Goal: Information Seeking & Learning: Find specific fact

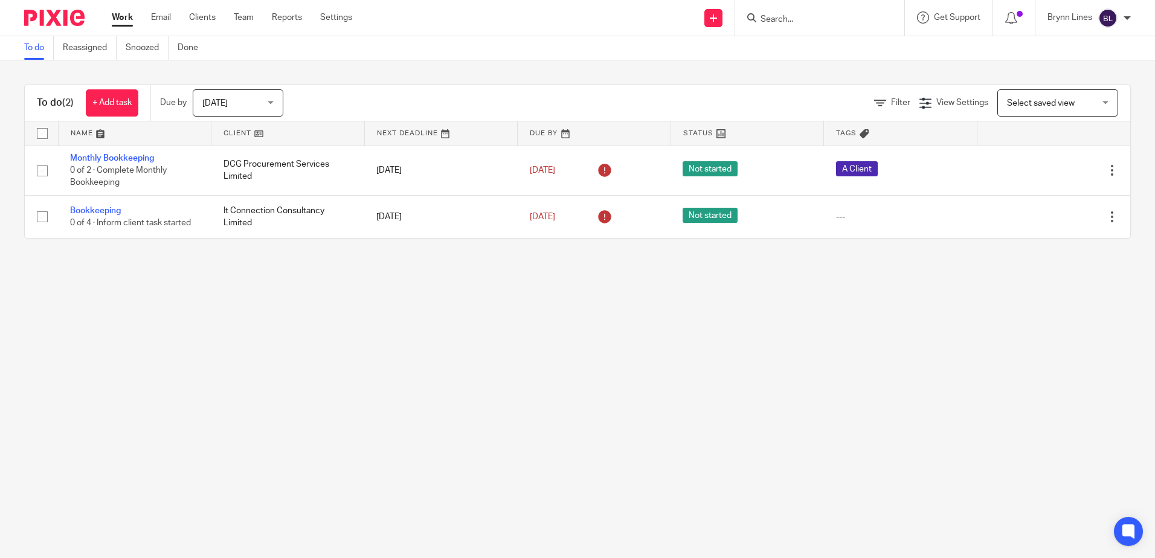
click at [797, 16] on input "Search" at bounding box center [814, 20] width 109 height 11
type input "f"
type input "g"
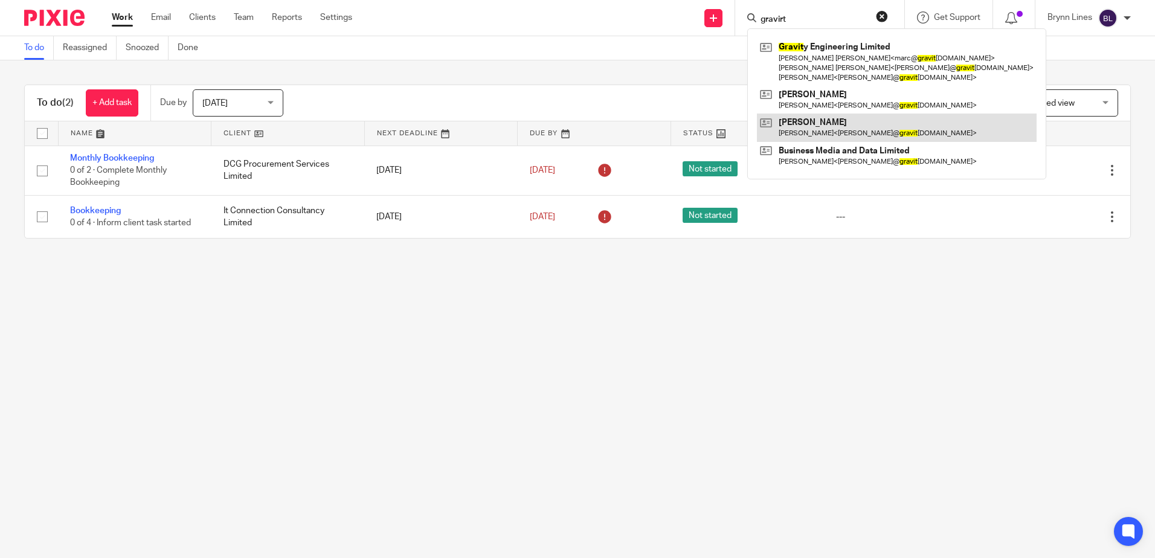
type input "gravirt"
click at [800, 129] on link at bounding box center [897, 128] width 280 height 28
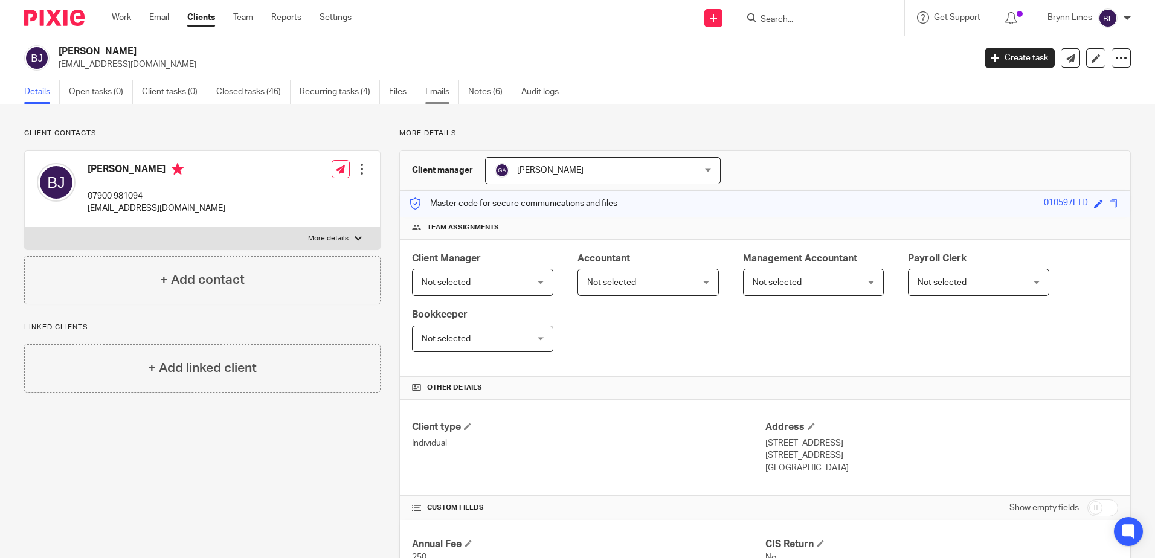
click at [442, 92] on link "Emails" at bounding box center [442, 92] width 34 height 24
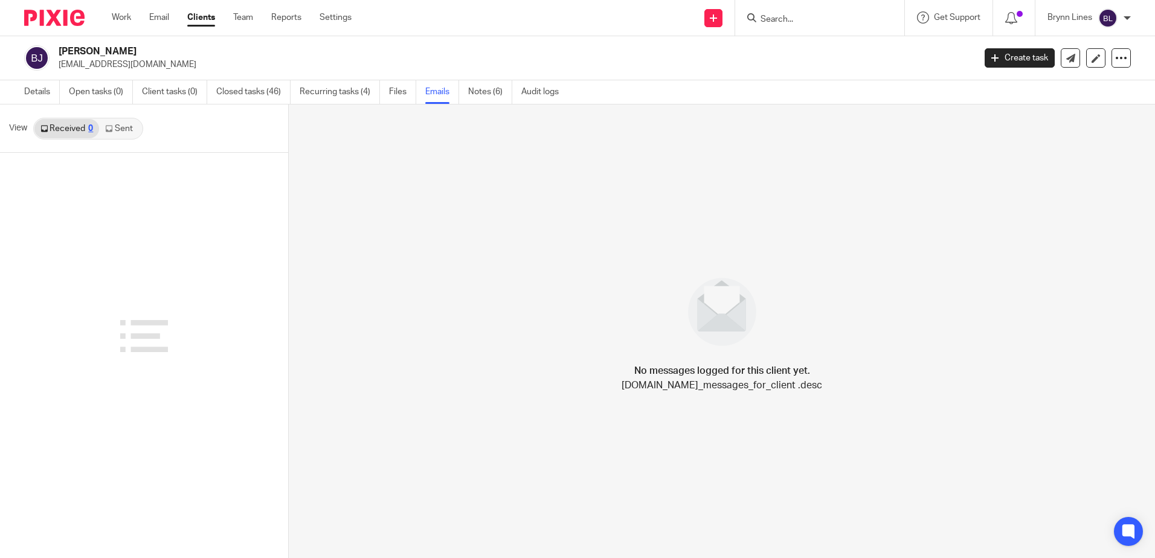
click at [108, 123] on link "Sent" at bounding box center [120, 128] width 42 height 19
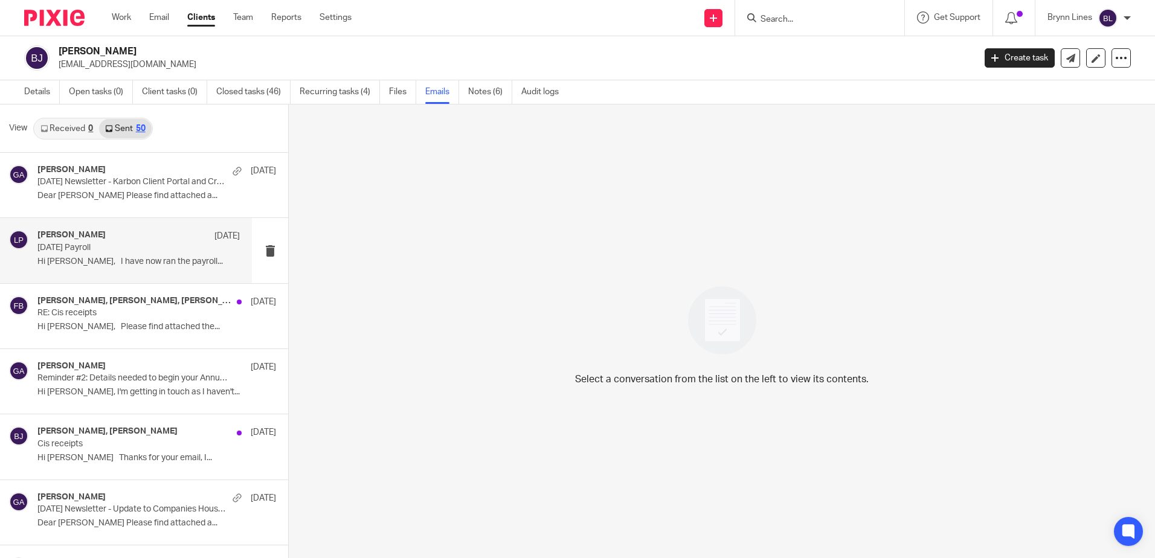
click at [135, 229] on div "[PERSON_NAME] [DATE] [DATE] Payroll Hi [PERSON_NAME], I have now ran the payrol…" at bounding box center [126, 250] width 252 height 65
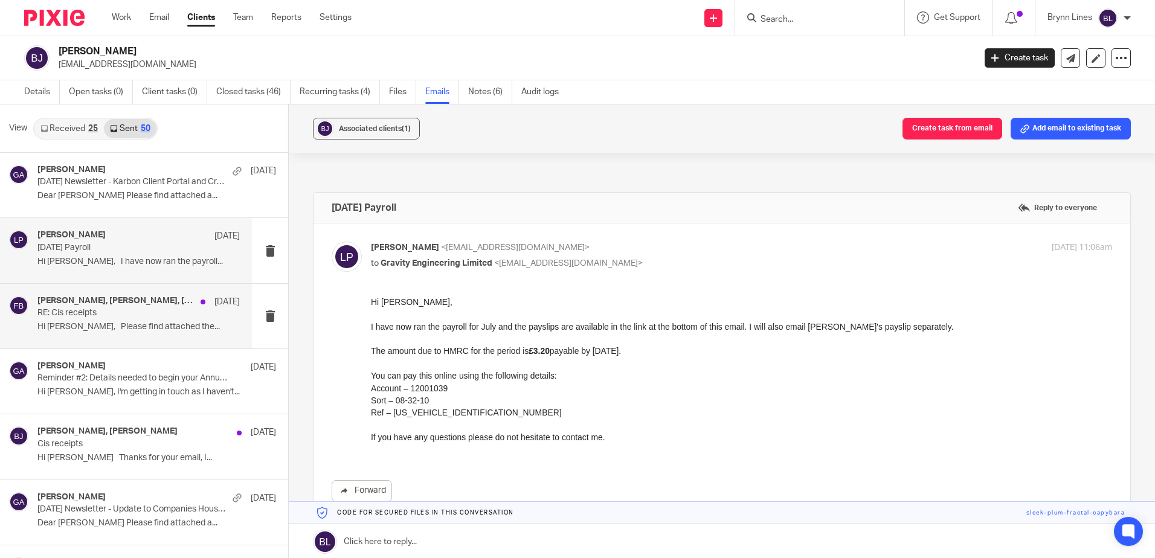
click at [129, 321] on div "[PERSON_NAME], [PERSON_NAME], [PERSON_NAME] [DATE] RE: Cis receipts Hi [PERSON_…" at bounding box center [138, 316] width 202 height 40
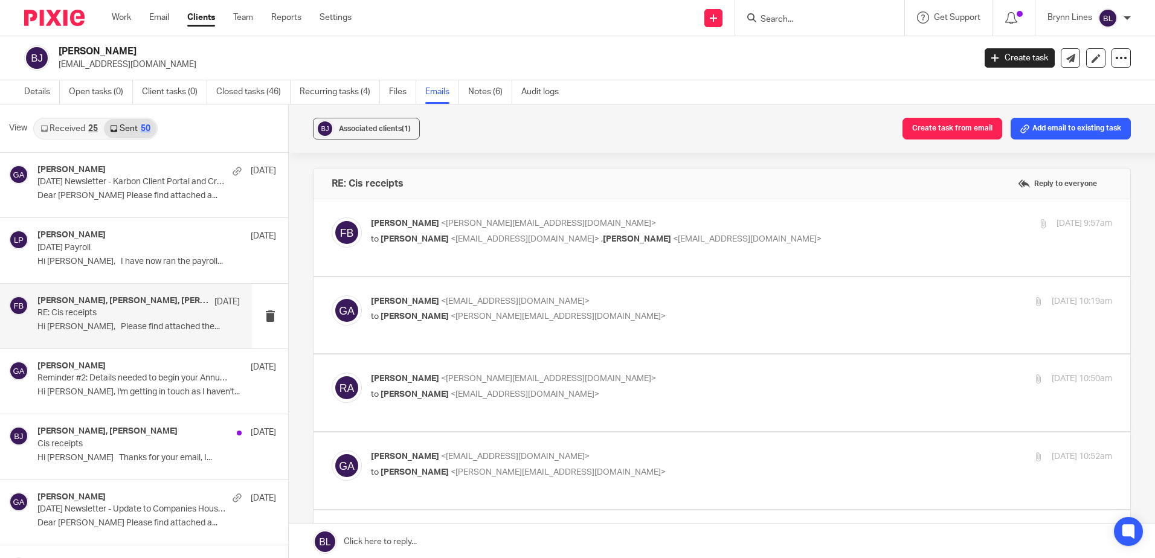
click at [502, 235] on span "<[EMAIL_ADDRESS][DOMAIN_NAME]>" at bounding box center [525, 239] width 149 height 8
checkbox input "true"
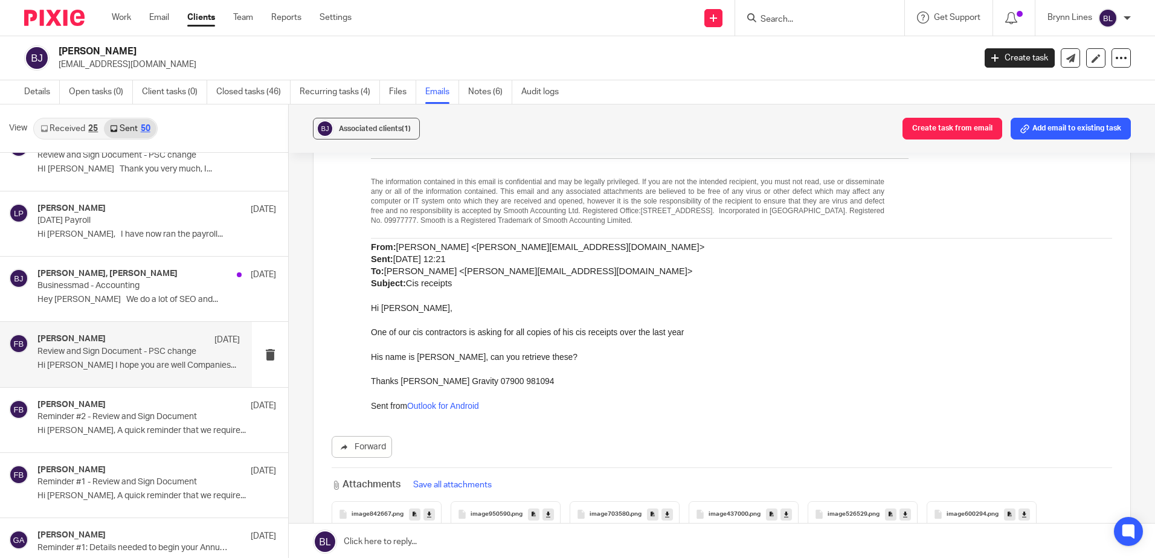
scroll to position [423, 0]
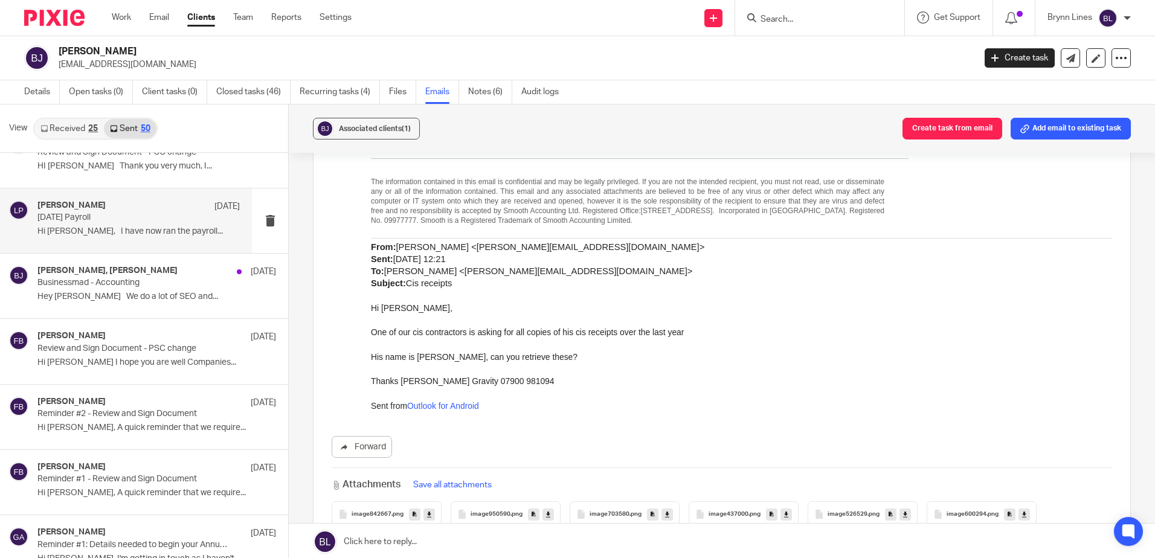
click at [167, 215] on p "[DATE] Payroll" at bounding box center [118, 218] width 162 height 10
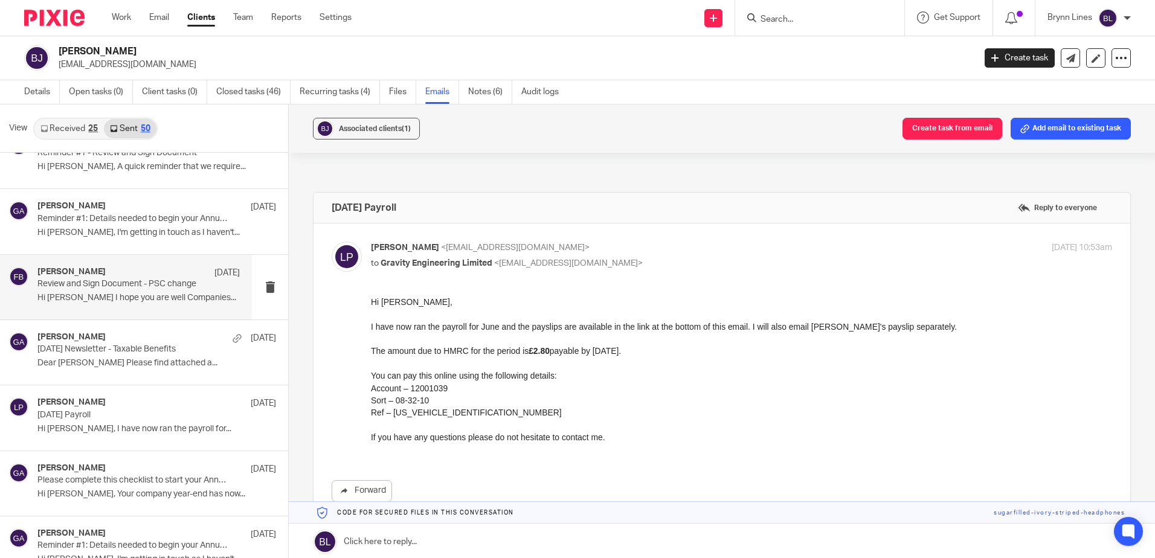
scroll to position [786, 0]
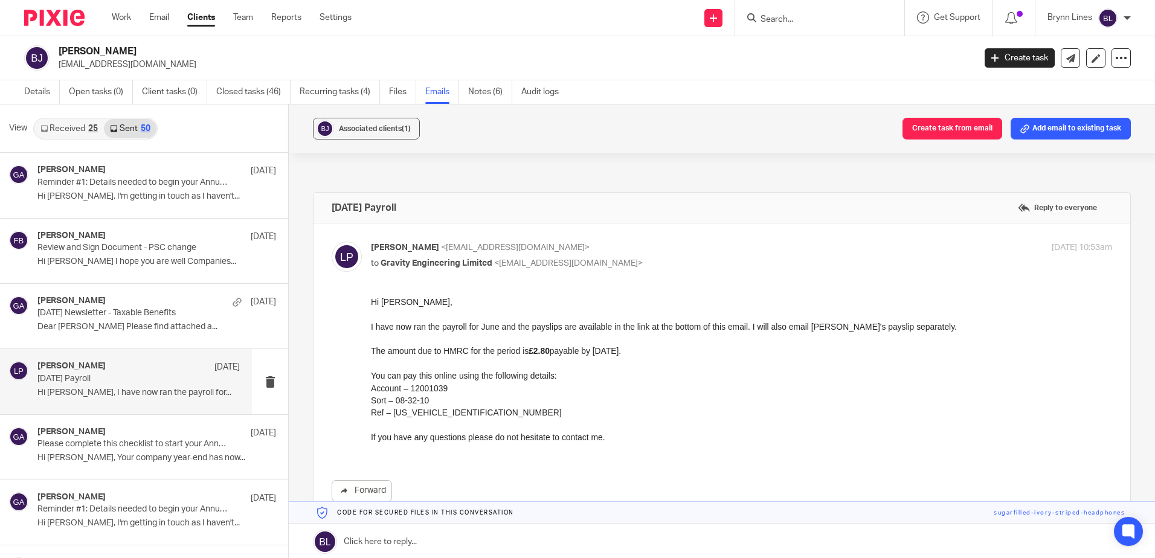
click at [117, 384] on div "[PERSON_NAME] [DATE] [DATE] Payroll Hi [PERSON_NAME], I have now ran the payrol…" at bounding box center [138, 381] width 202 height 40
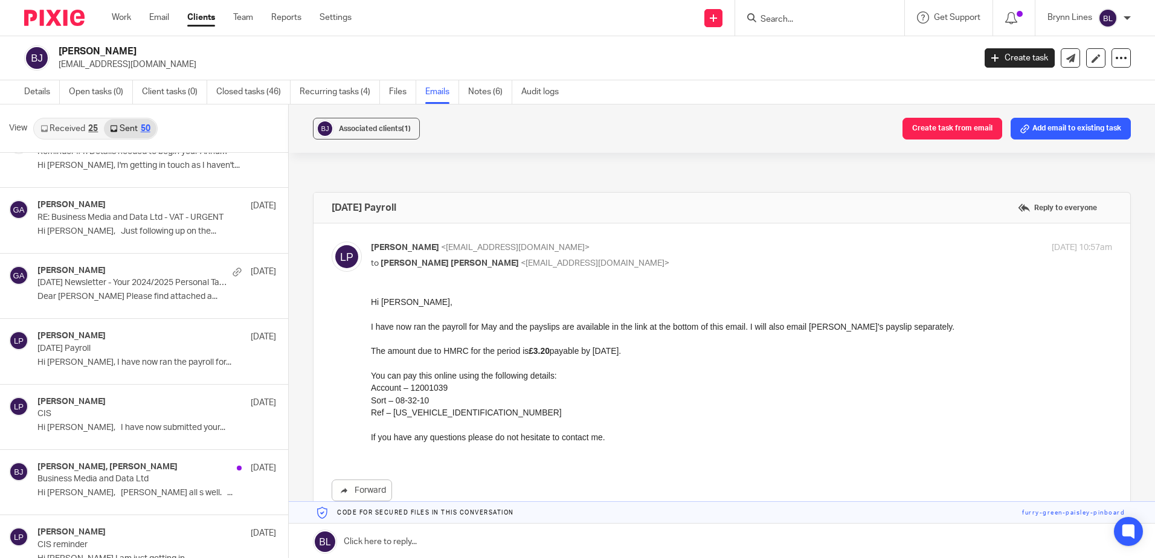
scroll to position [1148, 0]
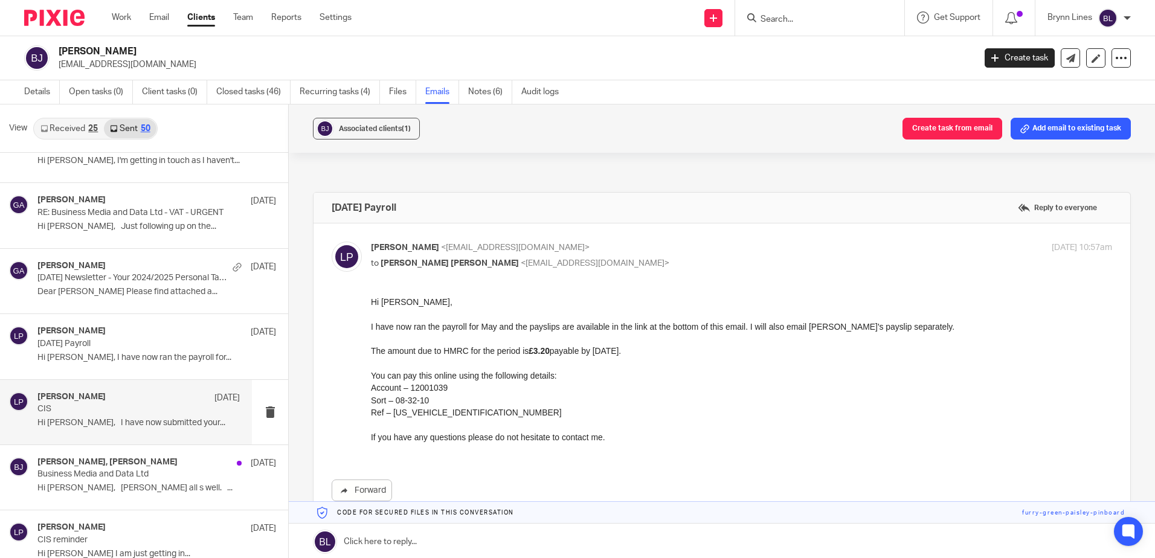
click at [111, 396] on div "[PERSON_NAME] [DATE]" at bounding box center [138, 398] width 202 height 12
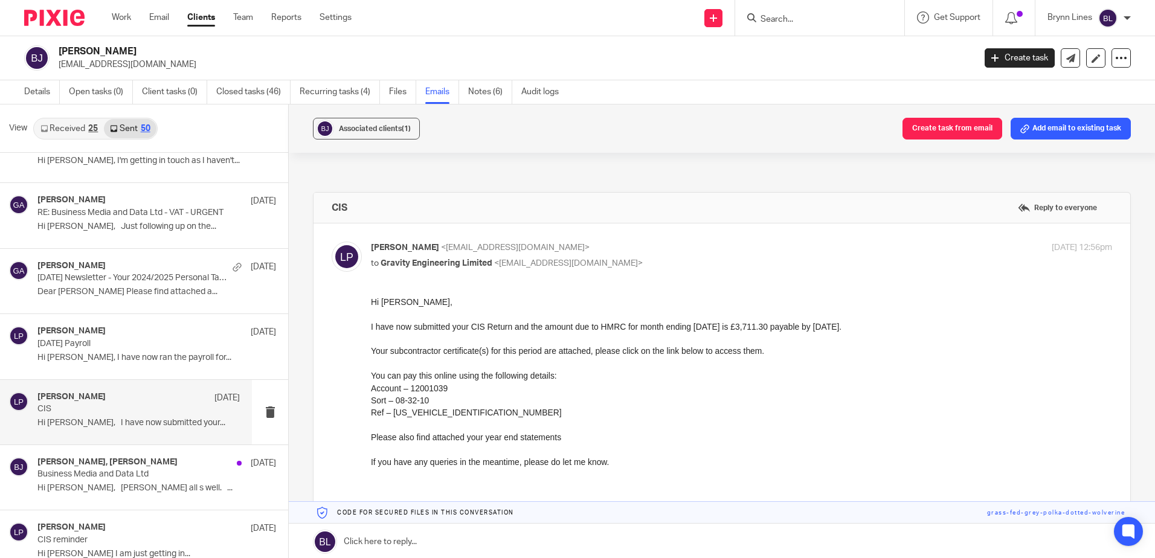
scroll to position [0, 0]
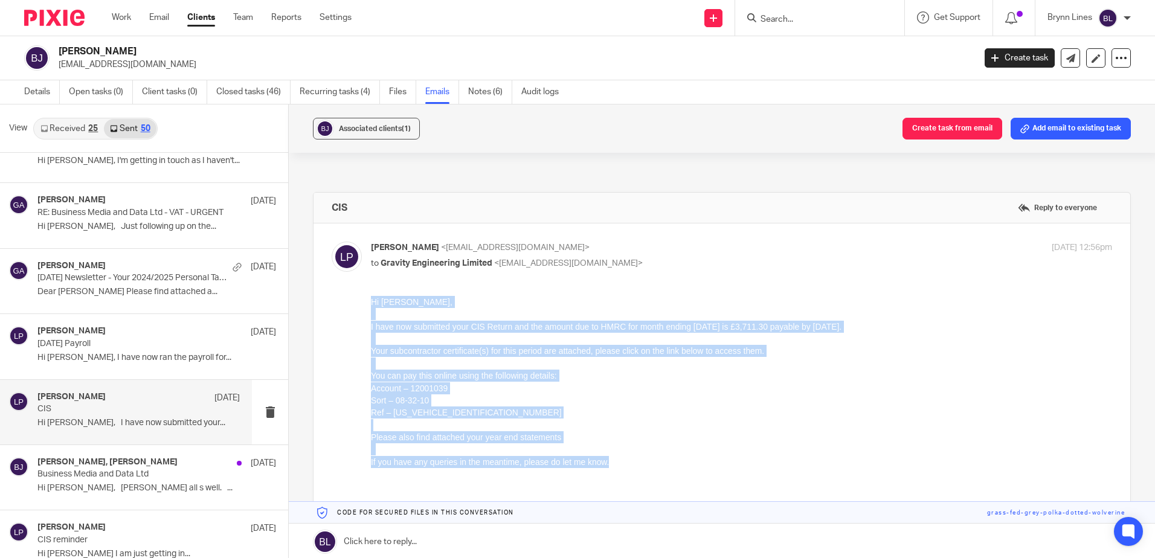
drag, startPoint x: 624, startPoint y: 464, endPoint x: 738, endPoint y: 597, distance: 175.3
click html "Hi [PERSON_NAME], I have now submitted your CIS Return and the amount due to HM…"
copy div "Hi [PERSON_NAME], I have now submitted your CIS Return and the amount due to HM…"
